Goal: Navigation & Orientation: Find specific page/section

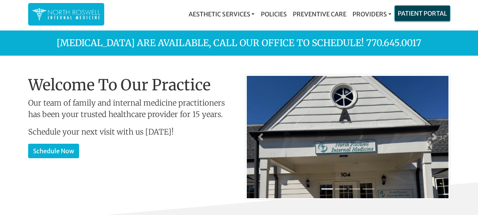
click at [418, 9] on link "Patient Portal" at bounding box center [422, 13] width 55 height 15
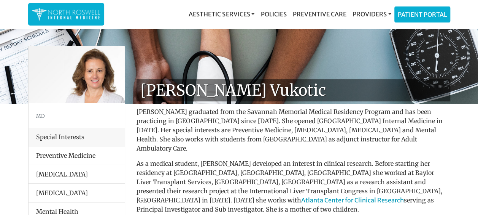
click at [401, 134] on p "[PERSON_NAME] graduated from the Savannah Memorial Medical Residency Program an…" at bounding box center [294, 130] width 314 height 46
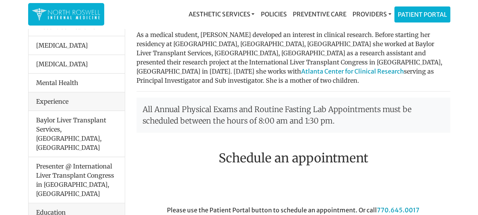
scroll to position [152, 0]
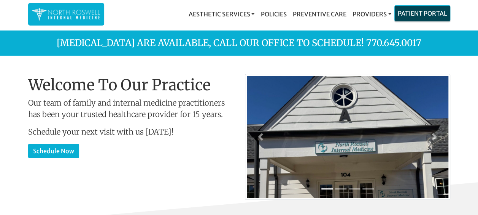
click at [414, 12] on link "Patient Portal" at bounding box center [422, 13] width 55 height 15
